Goal: Information Seeking & Learning: Learn about a topic

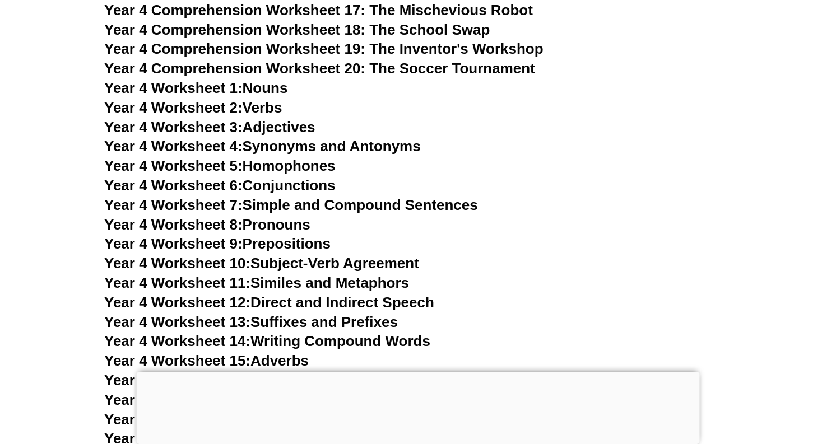
scroll to position [4827, 0]
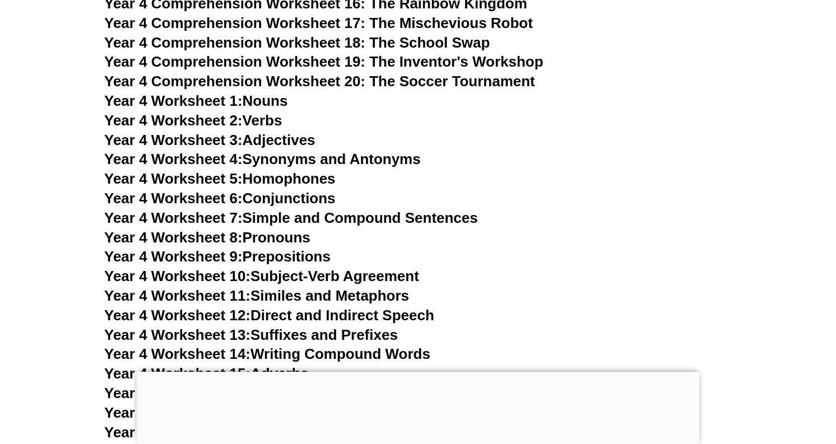
click at [264, 102] on link "Year 4 Worksheet 1: Nouns" at bounding box center [195, 100] width 183 height 17
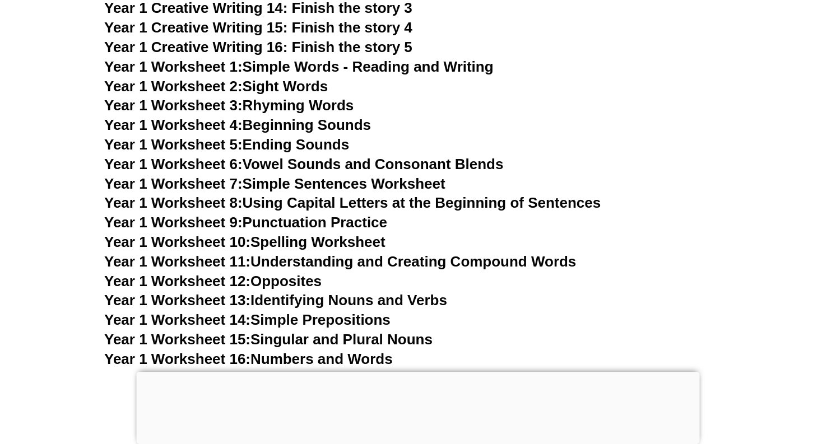
scroll to position [2206, 0]
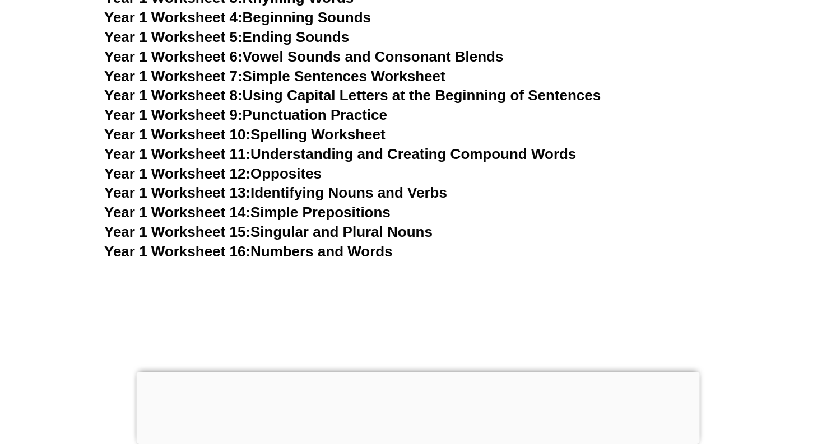
click at [394, 153] on link "Year 1 Worksheet 11: Understanding and Creating Compound Words" at bounding box center [340, 154] width 472 height 17
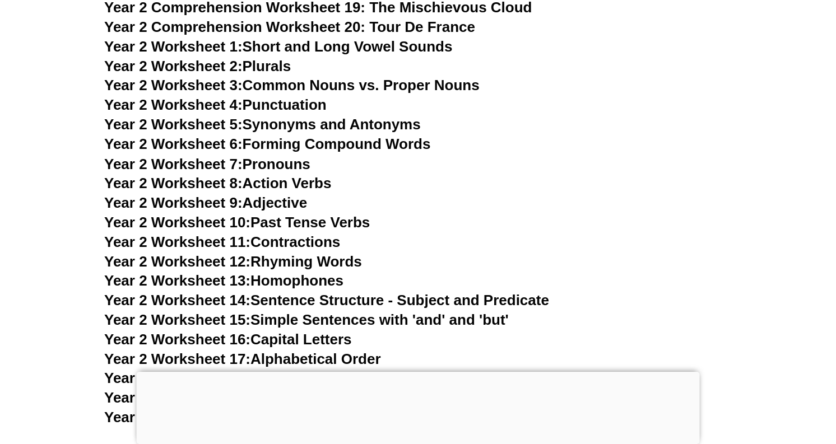
scroll to position [3115, 0]
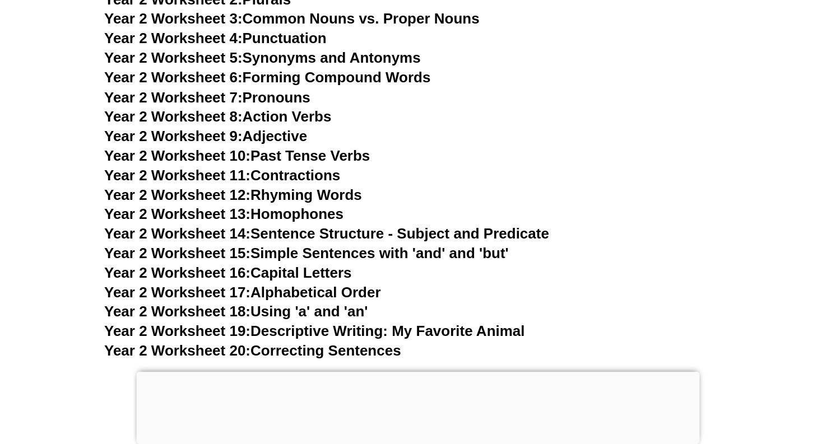
click at [280, 132] on link "Year 2 Worksheet 9: Adjective" at bounding box center [205, 135] width 203 height 17
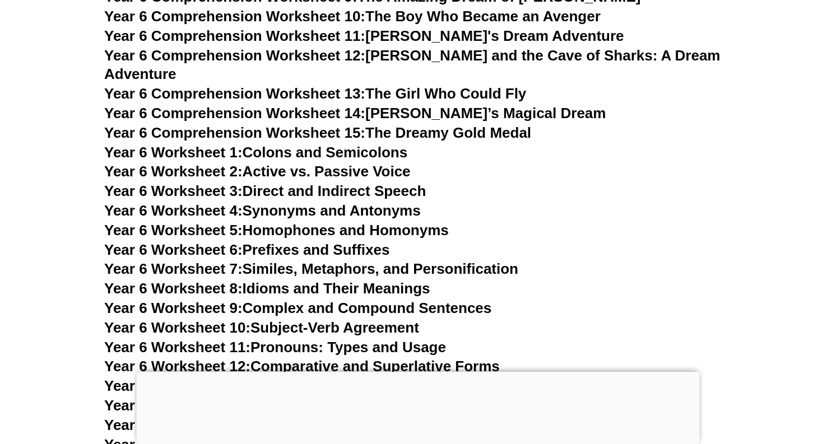
scroll to position [6366, 0]
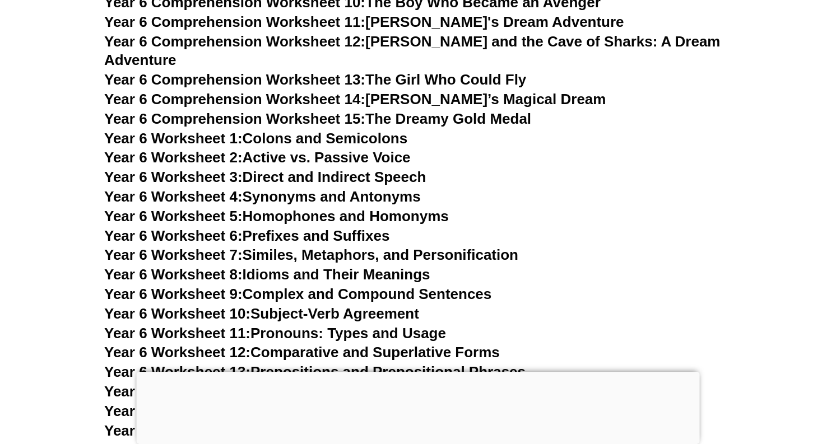
click at [407, 149] on link "Year 6 Worksheet 2: Active vs. Passive Voice" at bounding box center [257, 157] width 306 height 17
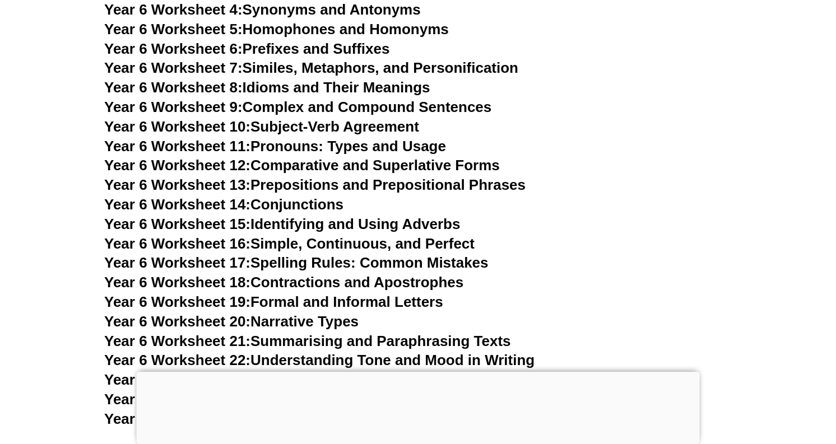
scroll to position [6607, 0]
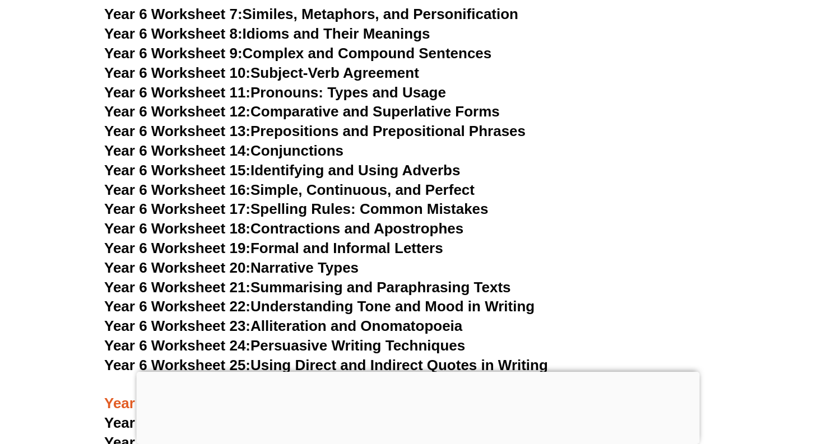
click at [353, 123] on link "Year 6 Worksheet 13: Prepositions and Prepositional Phrases" at bounding box center [314, 131] width 421 height 17
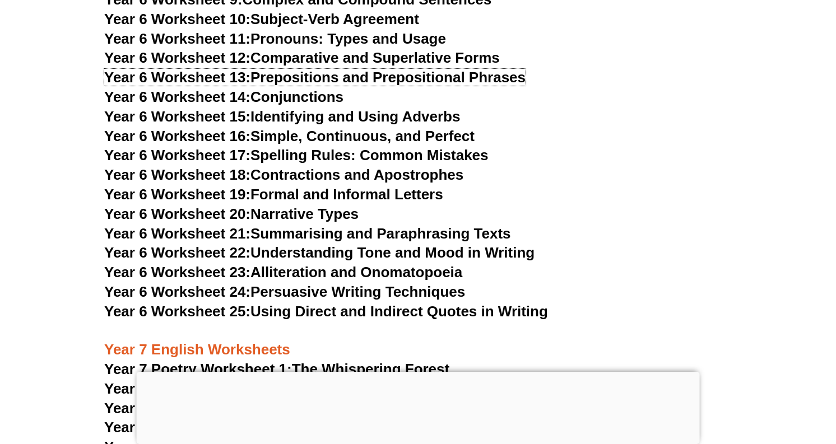
scroll to position [6580, 0]
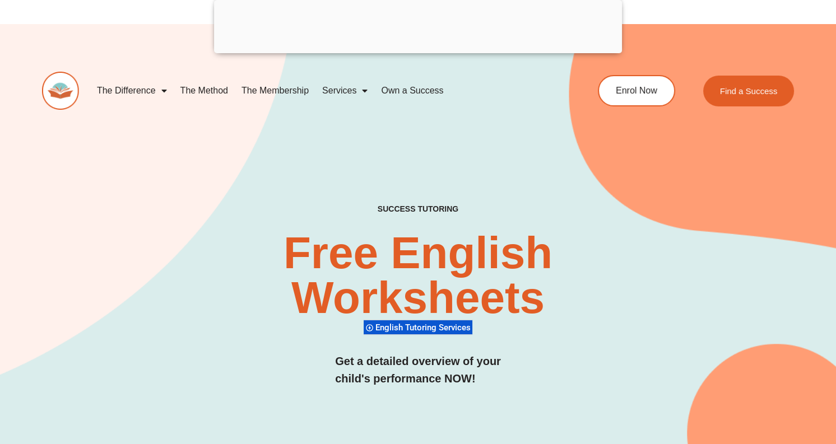
click at [164, 90] on span "Menu" at bounding box center [161, 91] width 11 height 20
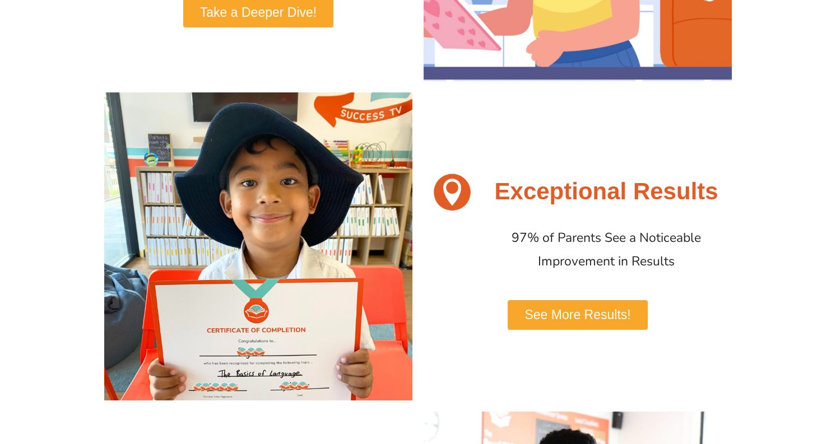
scroll to position [708, 0]
